Goal: Transaction & Acquisition: Download file/media

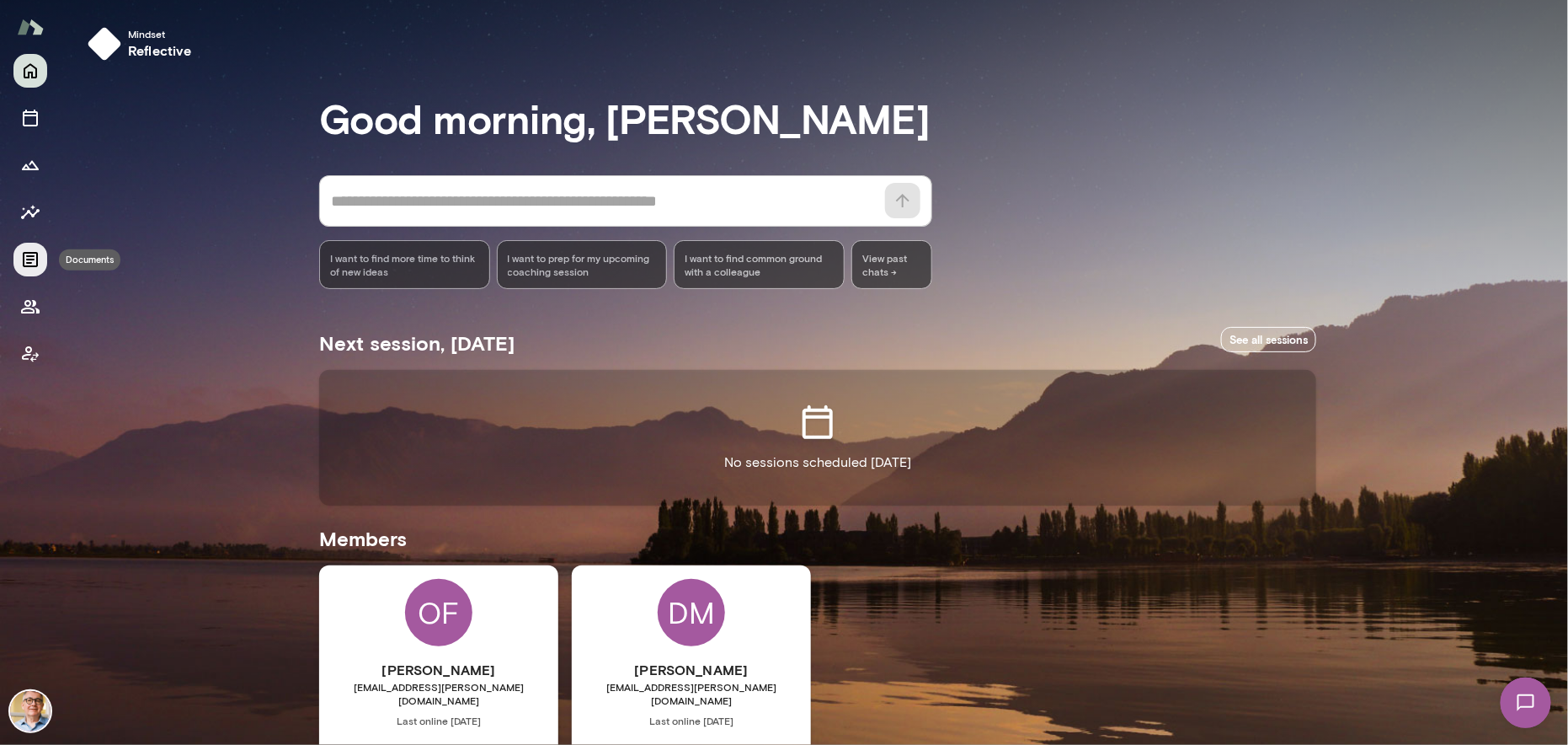
click at [33, 257] on icon "Documents" at bounding box center [30, 259] width 20 height 20
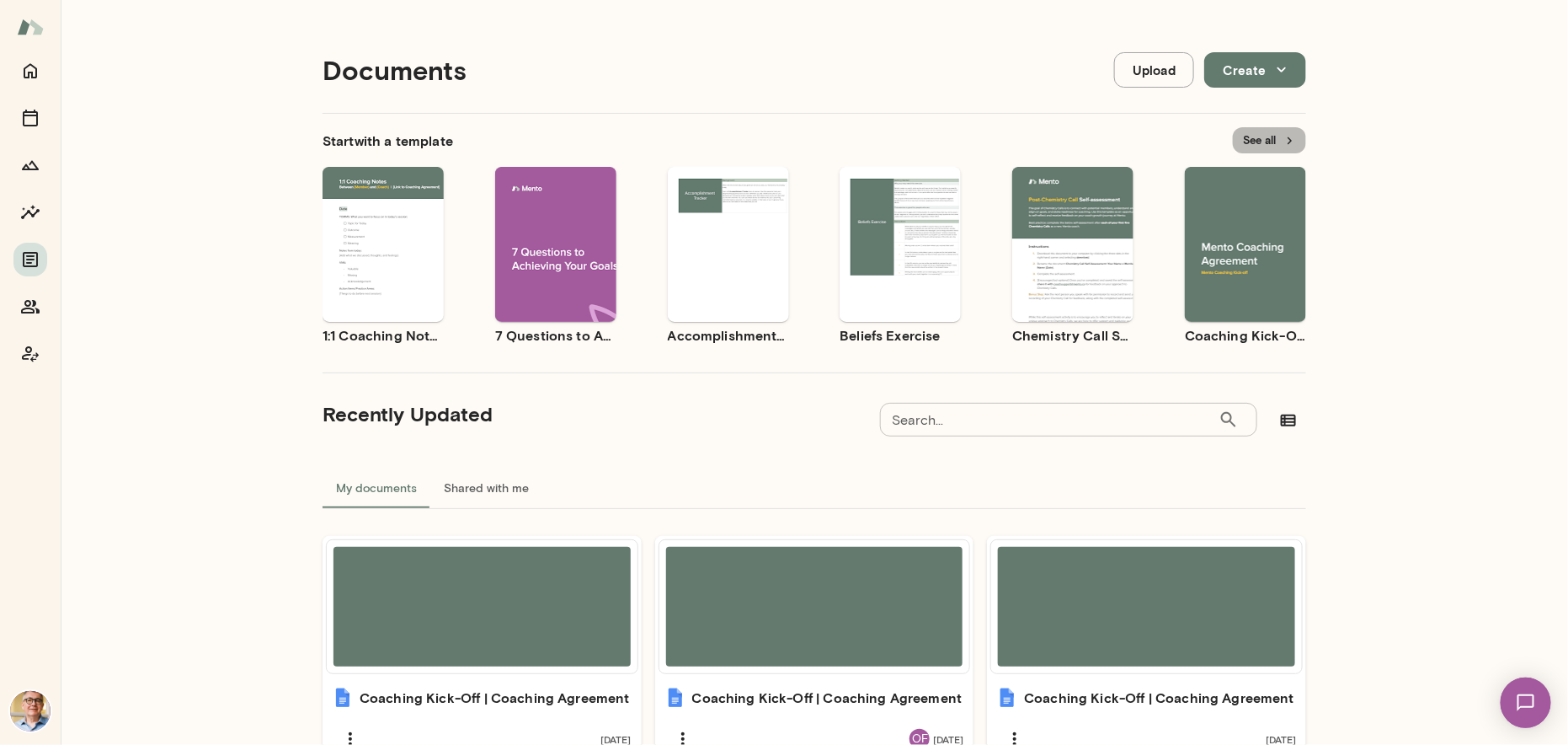
click at [1243, 139] on button "See all" at bounding box center [1269, 140] width 73 height 26
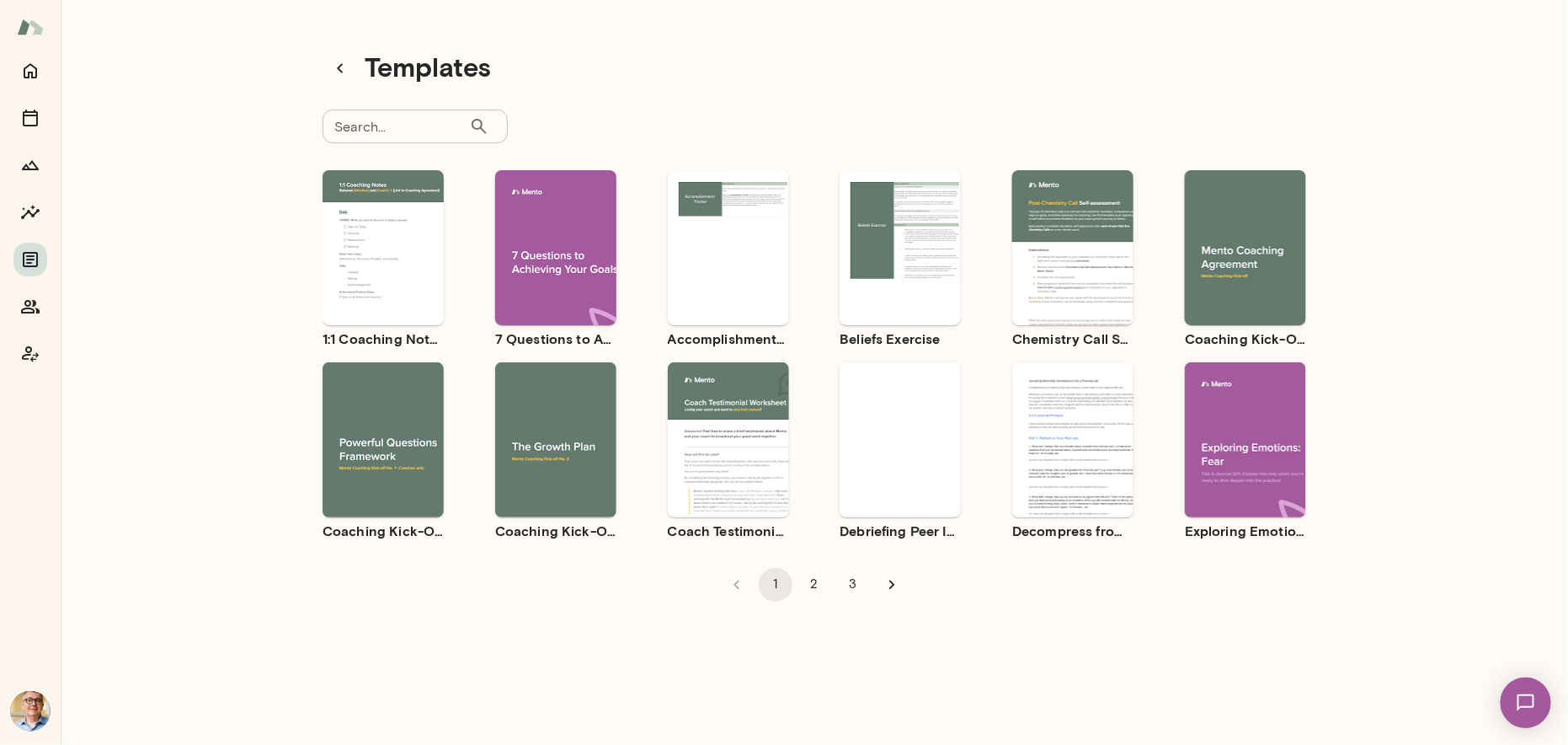
click at [537, 450] on button "Preview" at bounding box center [556, 454] width 108 height 22
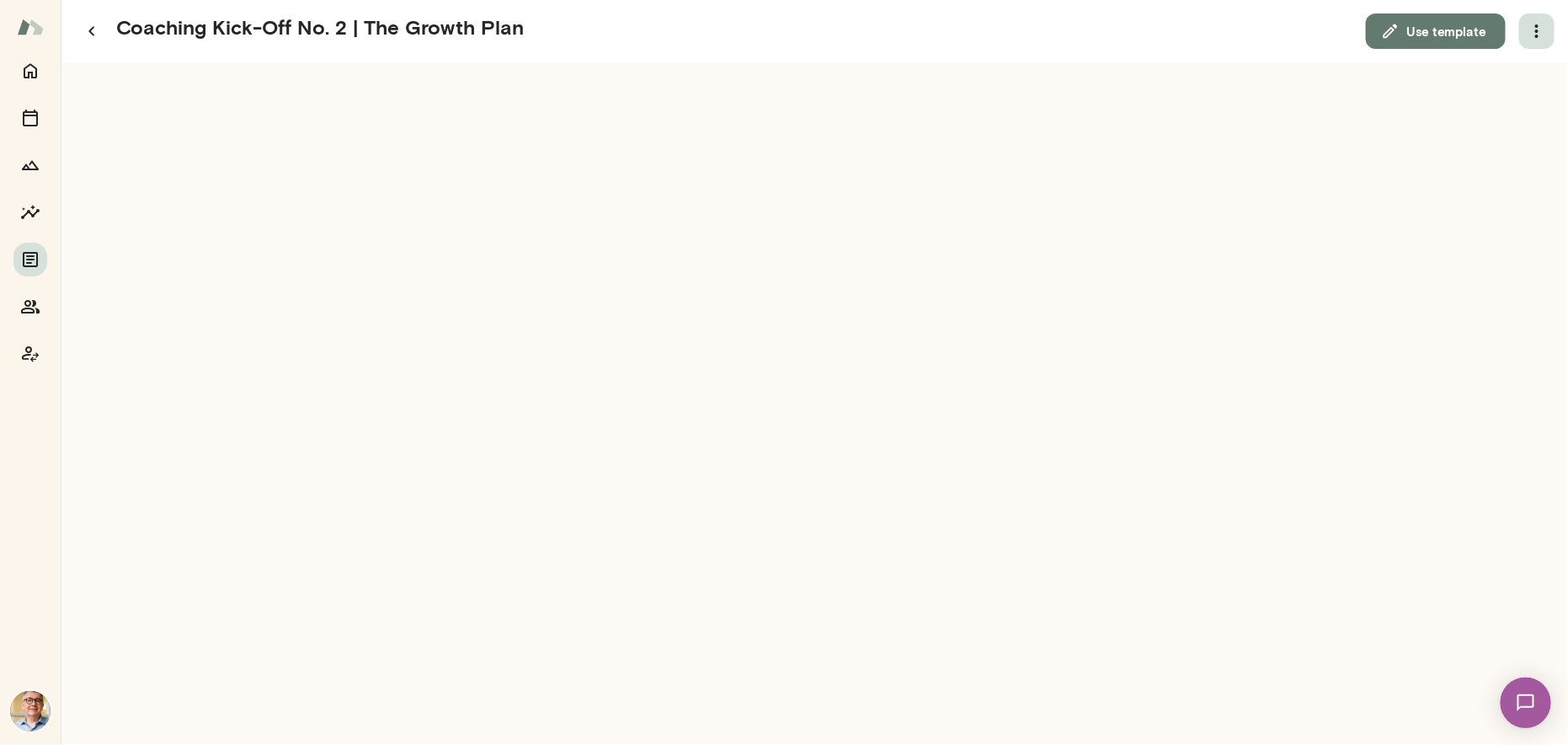
click at [1540, 29] on icon "button" at bounding box center [1537, 31] width 20 height 20
click at [1426, 245] on div at bounding box center [784, 372] width 1568 height 745
click at [1538, 32] on icon "button" at bounding box center [1537, 31] width 4 height 14
click at [1501, 77] on link "Download" at bounding box center [1497, 74] width 93 height 20
click at [90, 26] on icon "button" at bounding box center [92, 31] width 20 height 20
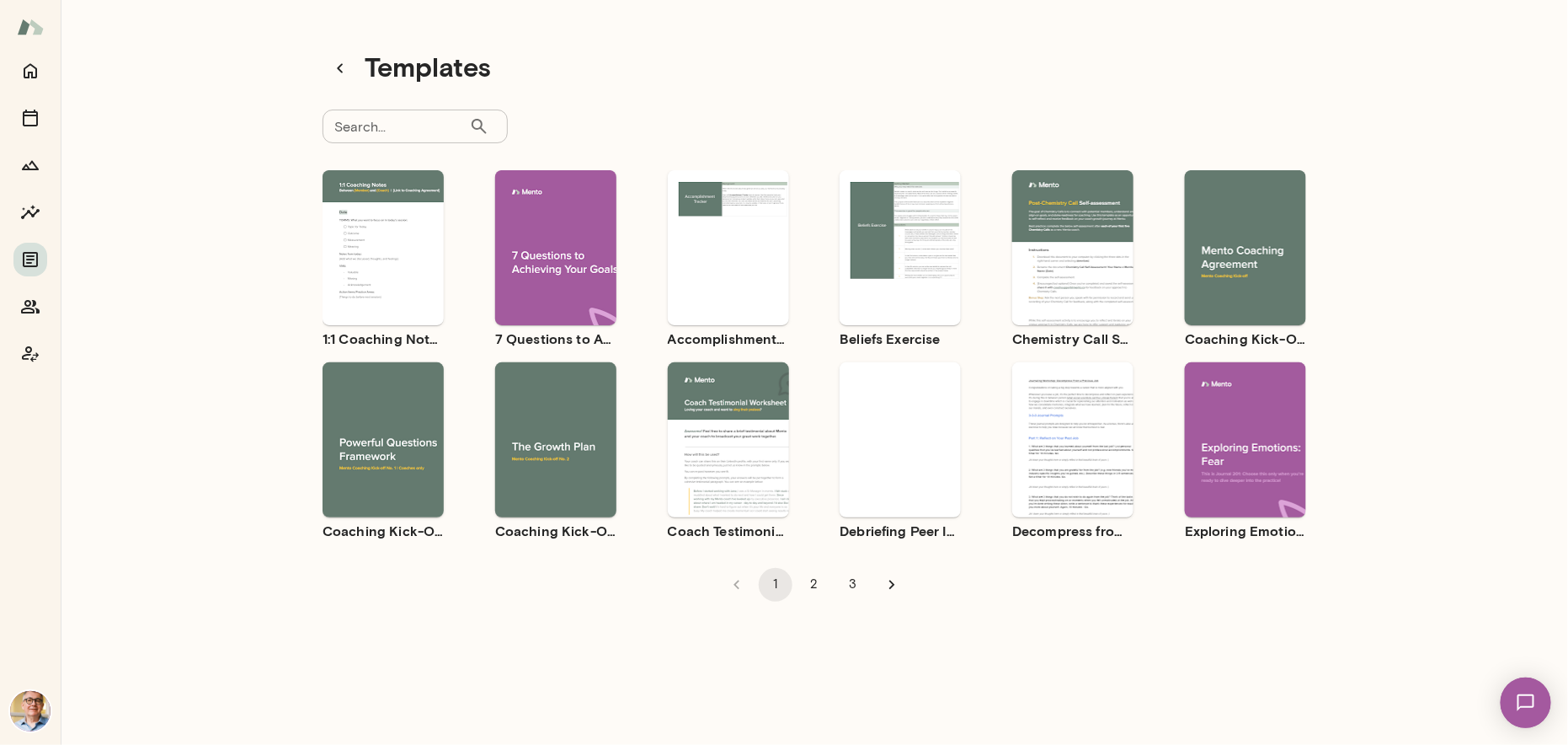
click at [379, 419] on span "Use template" at bounding box center [393, 425] width 61 height 14
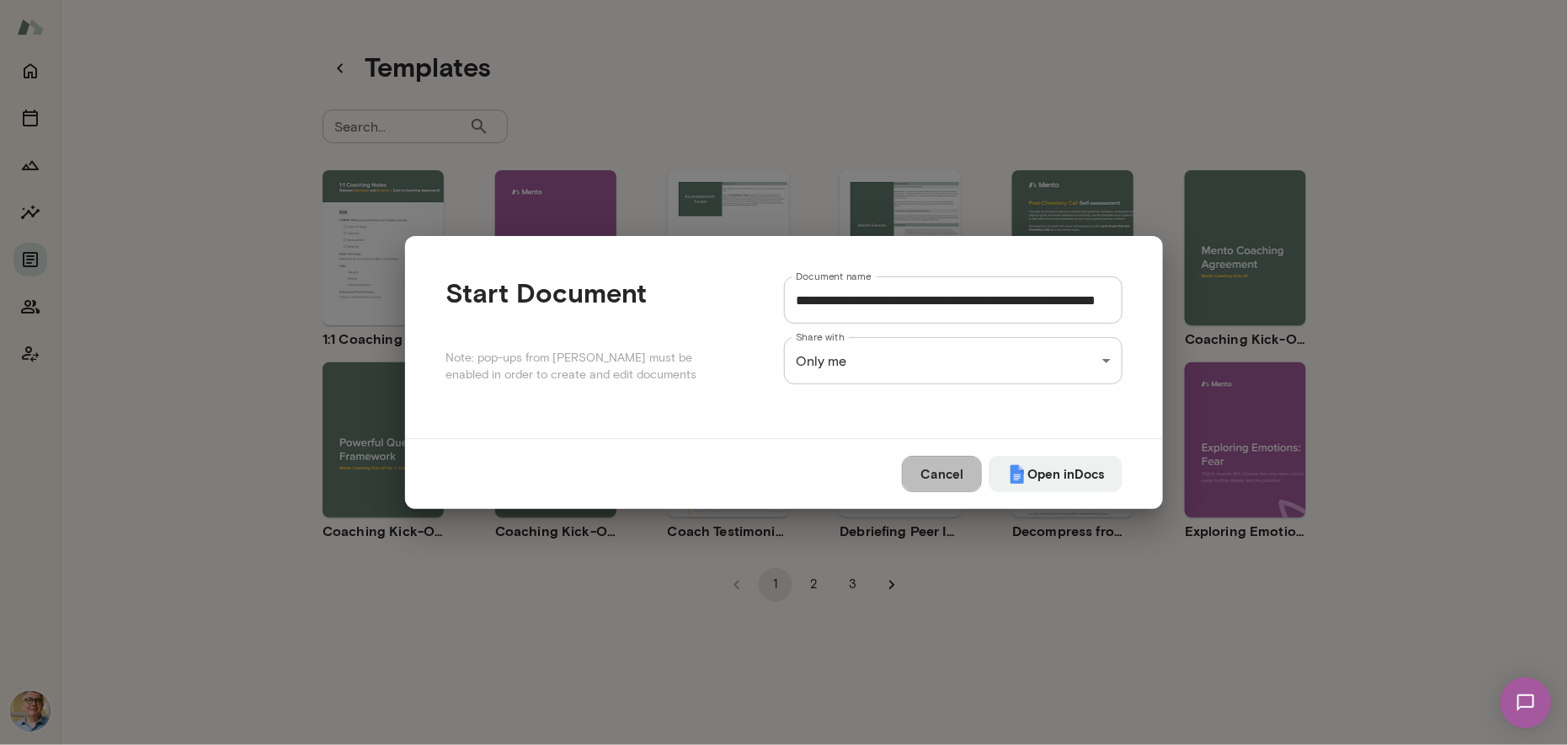
click at [944, 485] on button "Cancel" at bounding box center [942, 473] width 80 height 36
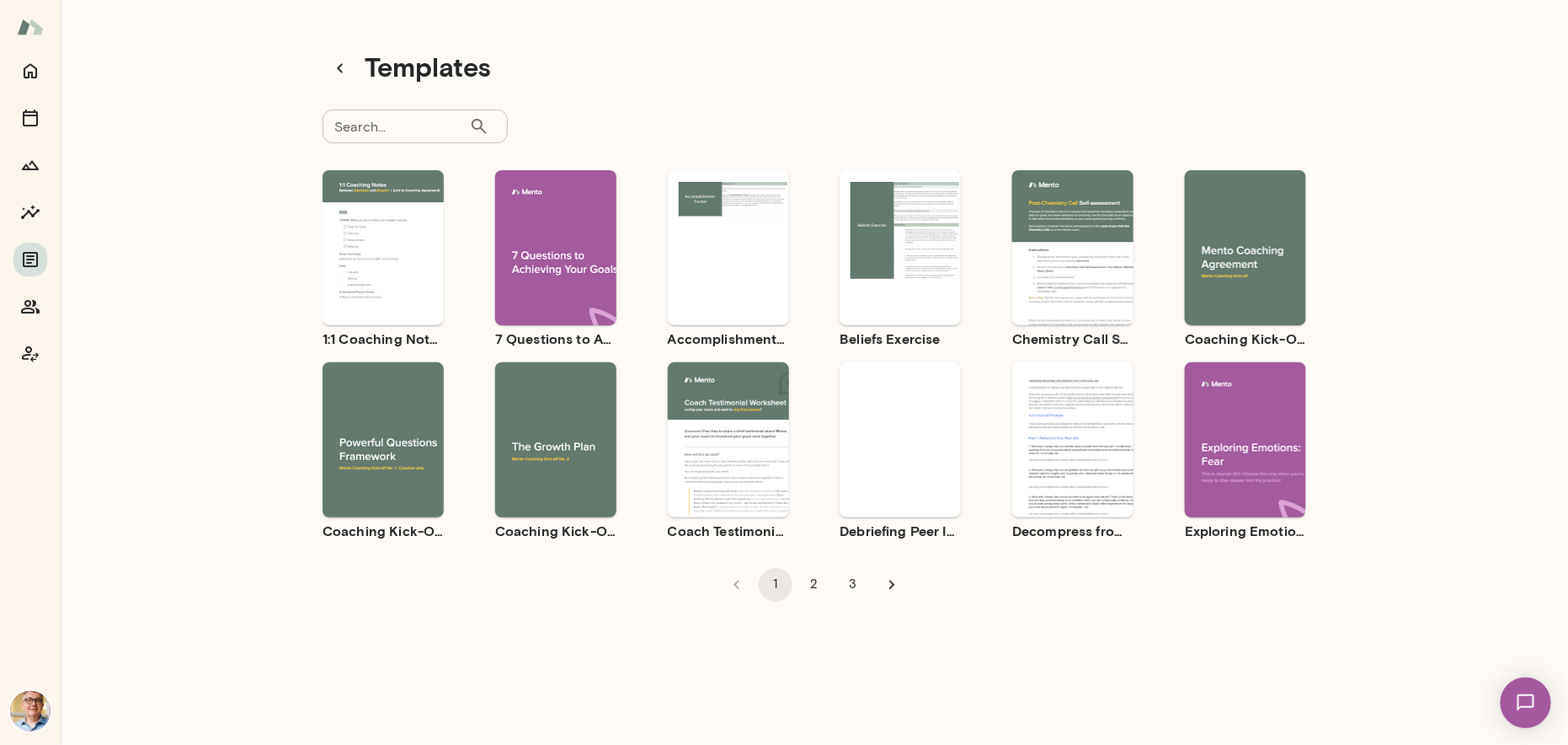
click at [393, 452] on span "Preview" at bounding box center [394, 454] width 38 height 14
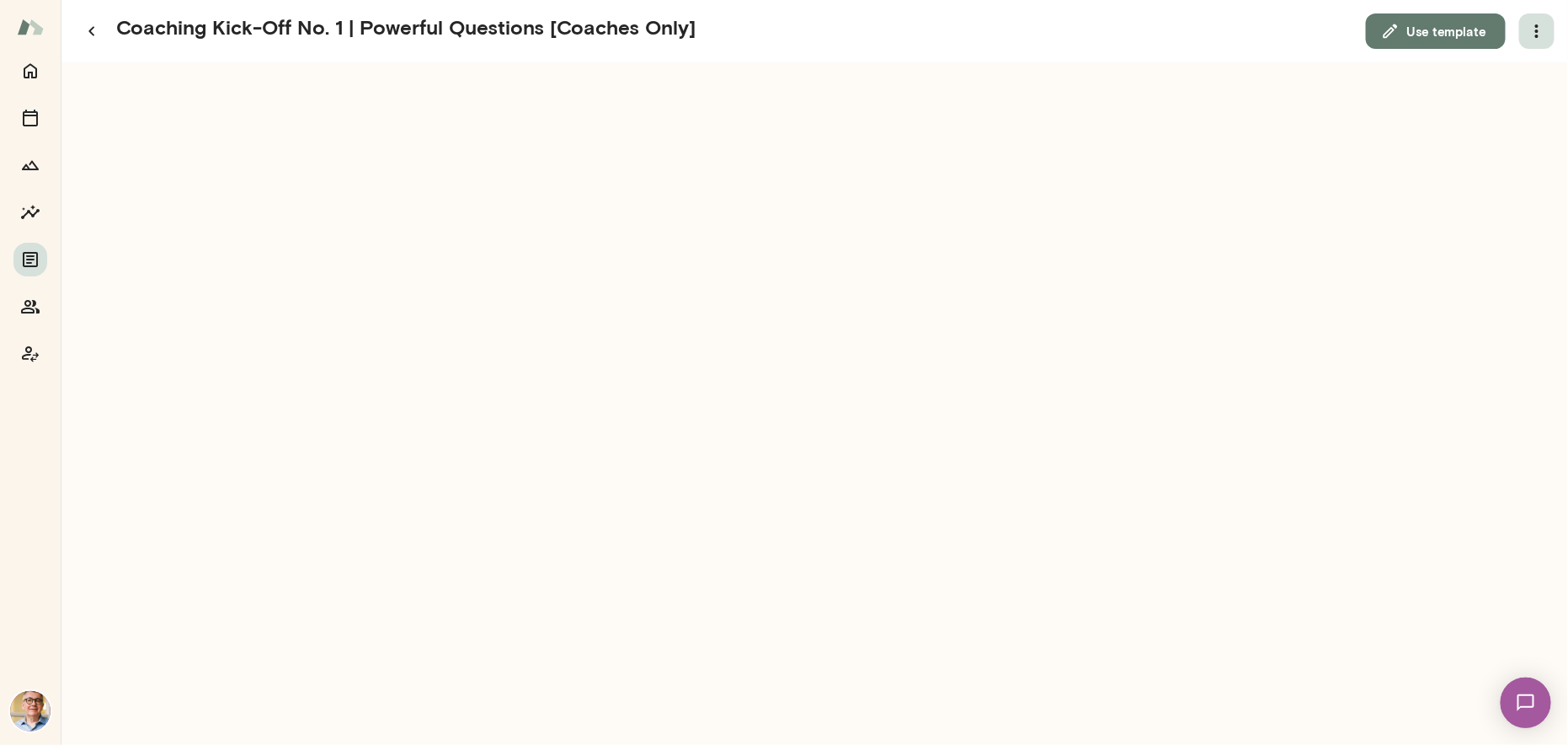
click at [1537, 31] on icon "button" at bounding box center [1537, 31] width 4 height 14
click at [1512, 76] on link "Download" at bounding box center [1497, 74] width 93 height 20
